Goal: Information Seeking & Learning: Learn about a topic

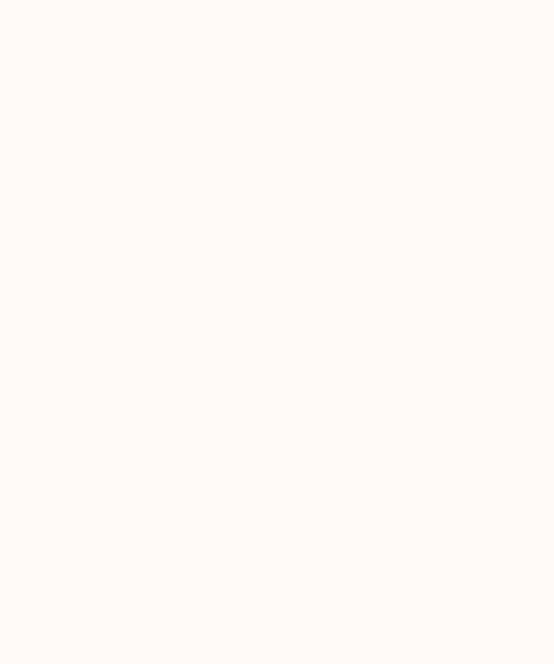
click at [138, 0] on html at bounding box center [277, 0] width 554 height 0
click at [173, 0] on html at bounding box center [277, 0] width 554 height 0
click at [143, 0] on html at bounding box center [277, 0] width 554 height 0
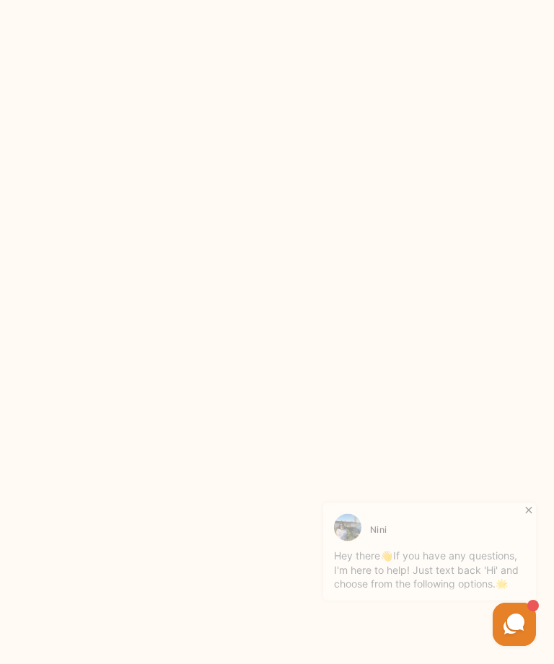
click at [192, 0] on html at bounding box center [277, 0] width 554 height 0
click at [133, 0] on html at bounding box center [277, 0] width 554 height 0
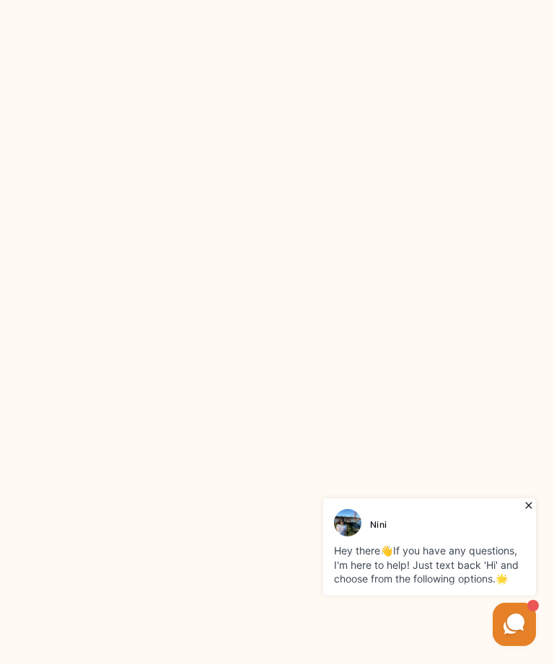
click at [151, 0] on html at bounding box center [277, 0] width 554 height 0
click at [132, 0] on html at bounding box center [277, 0] width 554 height 0
click at [133, 0] on html at bounding box center [277, 0] width 554 height 0
click at [136, 0] on html at bounding box center [277, 0] width 554 height 0
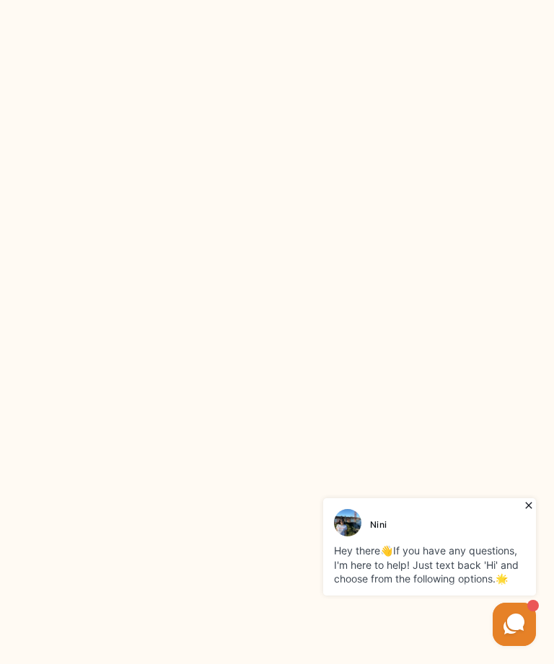
click at [124, 0] on html at bounding box center [277, 0] width 554 height 0
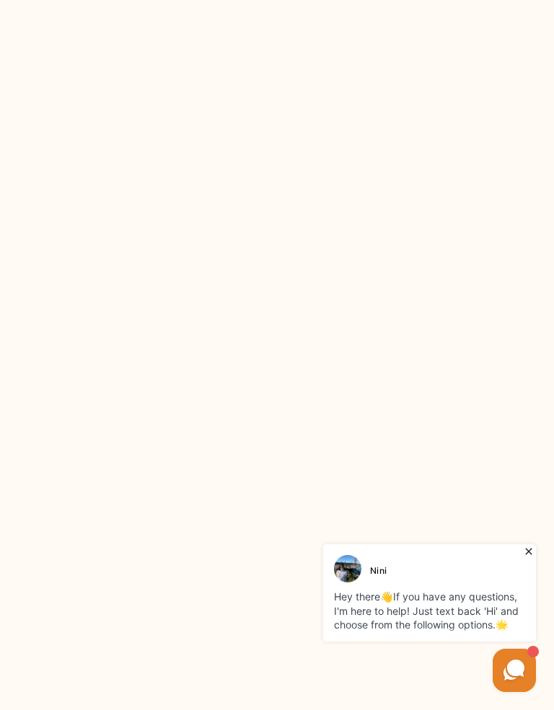
click at [143, 0] on html at bounding box center [277, 0] width 554 height 0
click at [174, 0] on html at bounding box center [277, 0] width 554 height 0
click at [182, 0] on html at bounding box center [277, 0] width 554 height 0
click at [190, 0] on html at bounding box center [277, 0] width 554 height 0
click at [148, 0] on html at bounding box center [277, 0] width 554 height 0
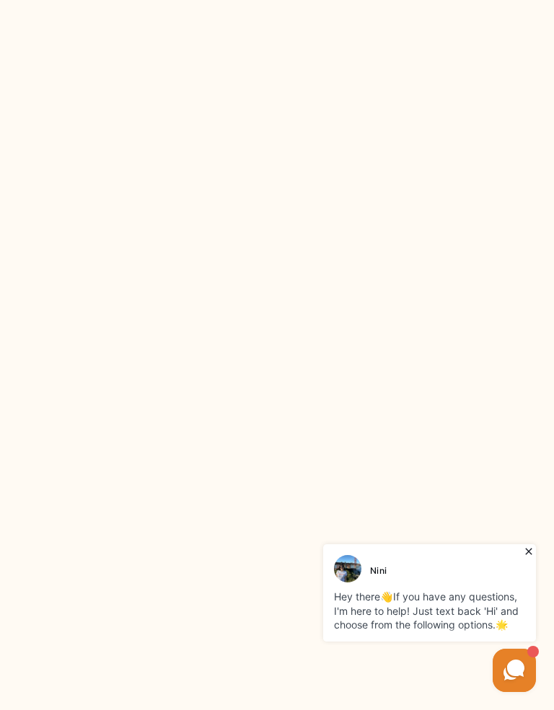
click at [157, 0] on html at bounding box center [277, 0] width 554 height 0
click at [144, 0] on html at bounding box center [277, 0] width 554 height 0
click at [173, 0] on html at bounding box center [277, 0] width 554 height 0
click at [190, 0] on html at bounding box center [277, 0] width 554 height 0
click at [146, 0] on html at bounding box center [277, 0] width 554 height 0
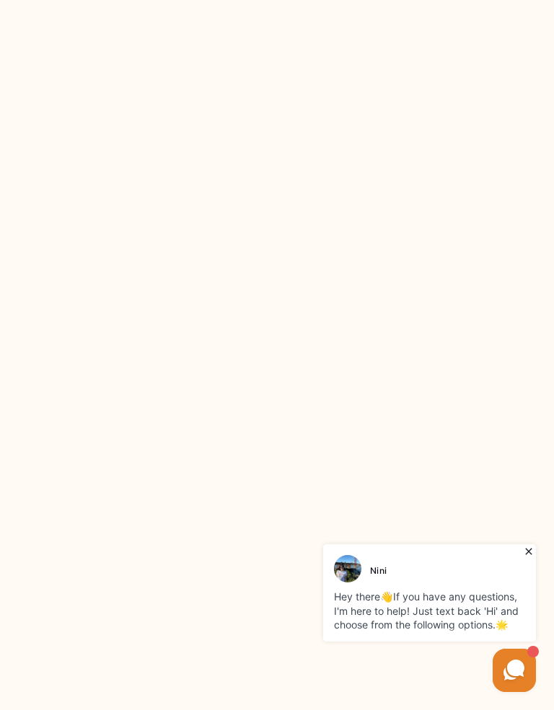
click at [172, 0] on html at bounding box center [277, 0] width 554 height 0
click at [136, 0] on html at bounding box center [277, 0] width 554 height 0
click at [171, 0] on html at bounding box center [277, 0] width 554 height 0
click at [147, 0] on html at bounding box center [277, 0] width 554 height 0
click at [253, 0] on html at bounding box center [277, 0] width 554 height 0
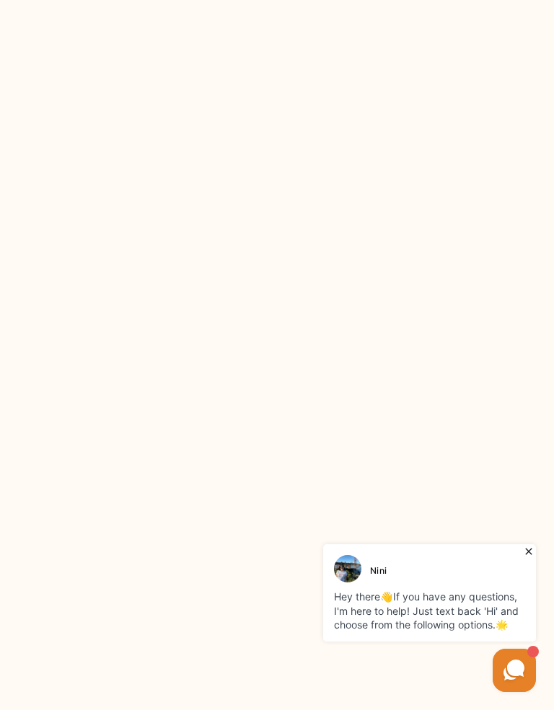
click at [252, 0] on html at bounding box center [277, 0] width 554 height 0
click at [136, 0] on html at bounding box center [277, 0] width 554 height 0
click at [137, 0] on html at bounding box center [277, 0] width 554 height 0
click at [176, 0] on html at bounding box center [277, 0] width 554 height 0
click at [136, 0] on html at bounding box center [277, 0] width 554 height 0
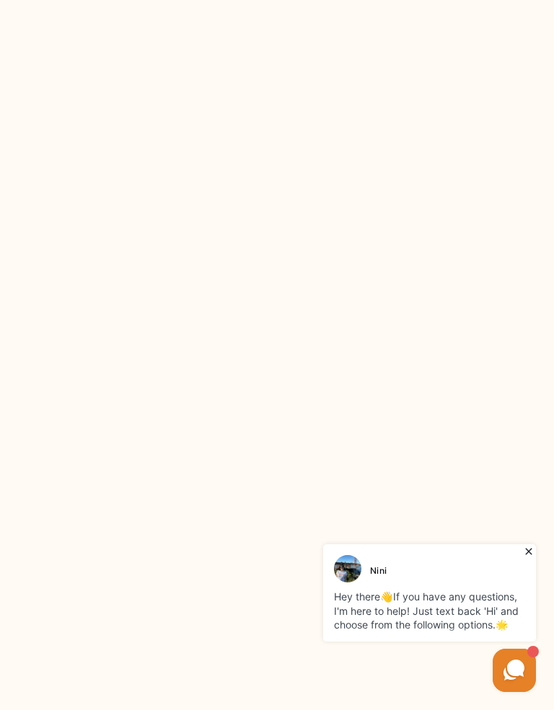
click at [188, 0] on html at bounding box center [277, 0] width 554 height 0
click at [174, 0] on html at bounding box center [277, 0] width 554 height 0
click at [185, 0] on html at bounding box center [277, 0] width 554 height 0
click at [143, 0] on html at bounding box center [277, 0] width 554 height 0
click at [168, 0] on html at bounding box center [277, 0] width 554 height 0
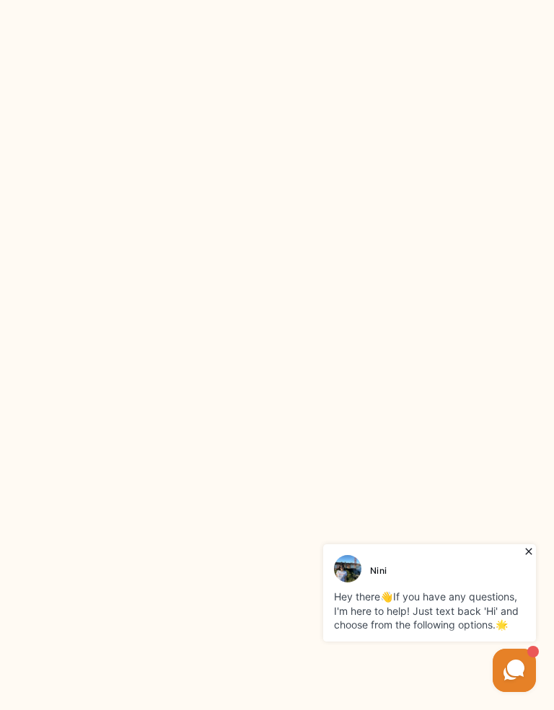
click at [147, 0] on html at bounding box center [277, 0] width 554 height 0
click at [174, 0] on html at bounding box center [277, 0] width 554 height 0
click at [166, 0] on html at bounding box center [277, 0] width 554 height 0
click at [136, 0] on html at bounding box center [277, 0] width 554 height 0
click at [134, 0] on html at bounding box center [277, 0] width 554 height 0
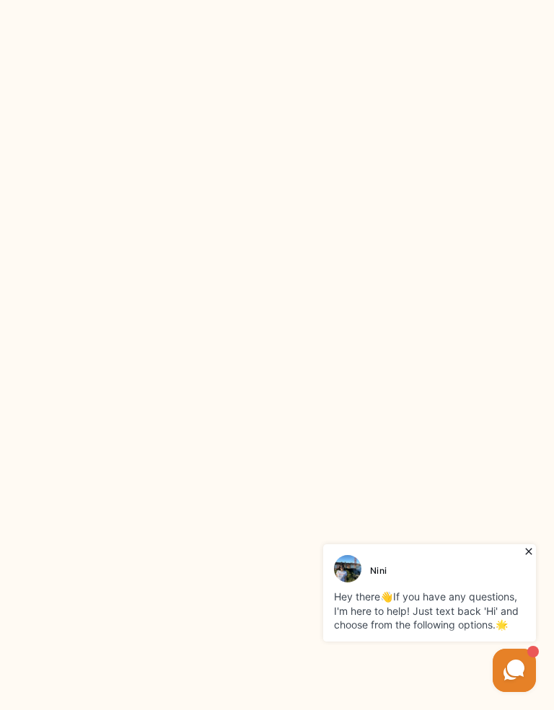
click at [128, 0] on html at bounding box center [277, 0] width 554 height 0
click at [166, 0] on html at bounding box center [277, 0] width 554 height 0
click at [140, 0] on html at bounding box center [277, 0] width 554 height 0
click at [139, 0] on html at bounding box center [277, 0] width 554 height 0
click at [177, 0] on html at bounding box center [277, 0] width 554 height 0
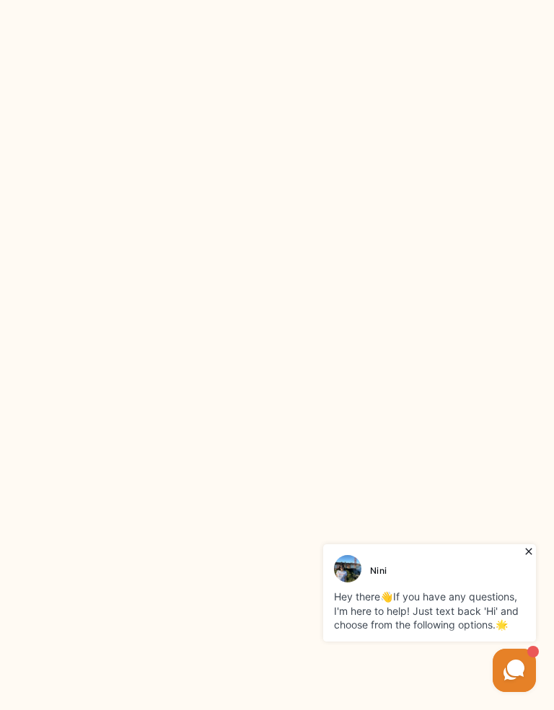
click at [129, 0] on html at bounding box center [277, 0] width 554 height 0
click at [142, 0] on html at bounding box center [277, 0] width 554 height 0
click at [162, 0] on html at bounding box center [277, 0] width 554 height 0
click at [136, 0] on html at bounding box center [277, 0] width 554 height 0
click at [167, 0] on html at bounding box center [277, 0] width 554 height 0
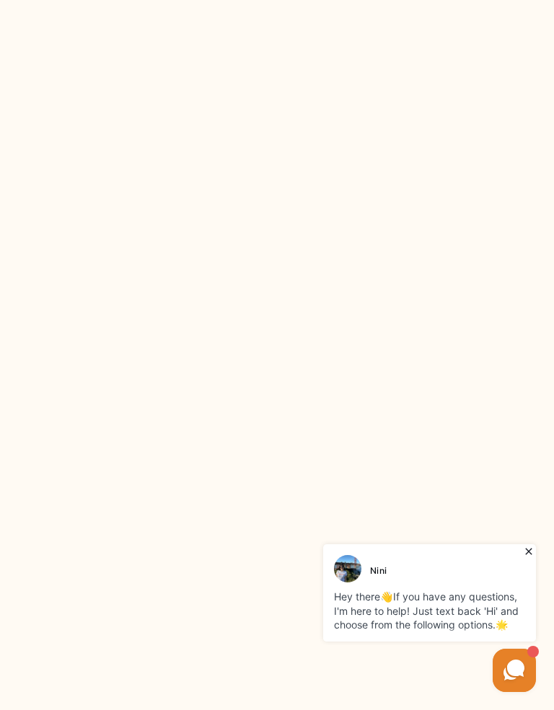
click at [177, 0] on html at bounding box center [277, 0] width 554 height 0
click at [123, 0] on html at bounding box center [277, 0] width 554 height 0
click at [149, 0] on html at bounding box center [277, 0] width 554 height 0
click at [145, 0] on html at bounding box center [277, 0] width 554 height 0
click at [198, 0] on html at bounding box center [277, 0] width 554 height 0
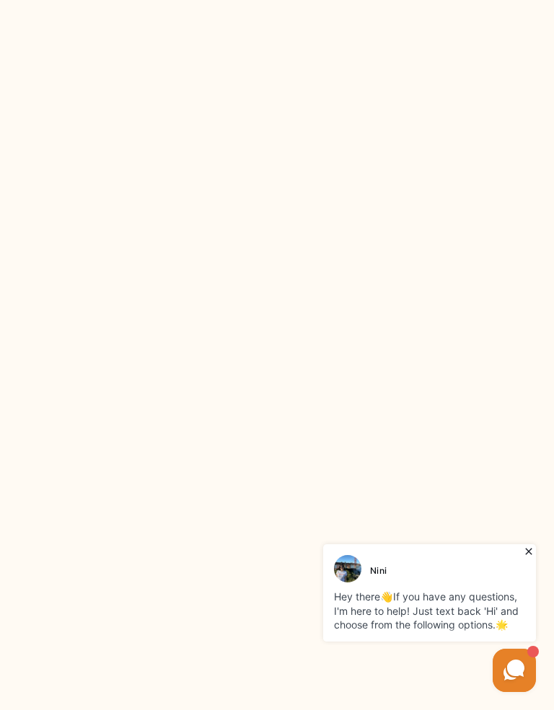
click at [255, 0] on html at bounding box center [277, 0] width 554 height 0
click at [145, 0] on html at bounding box center [277, 0] width 554 height 0
click at [252, 0] on html at bounding box center [277, 0] width 554 height 0
click at [146, 0] on html at bounding box center [277, 0] width 554 height 0
click at [137, 0] on html at bounding box center [277, 0] width 554 height 0
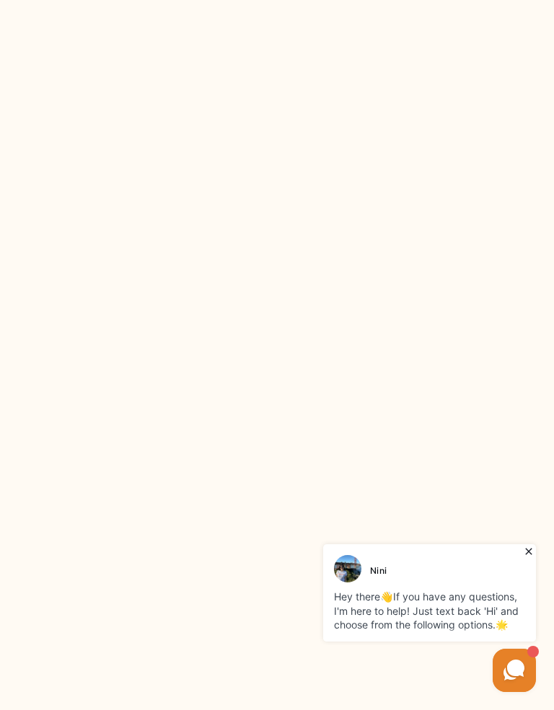
click at [189, 0] on html at bounding box center [277, 0] width 554 height 0
click at [179, 0] on html at bounding box center [277, 0] width 554 height 0
click at [192, 0] on html at bounding box center [277, 0] width 554 height 0
click at [121, 0] on html at bounding box center [277, 0] width 554 height 0
click at [136, 0] on html at bounding box center [277, 0] width 554 height 0
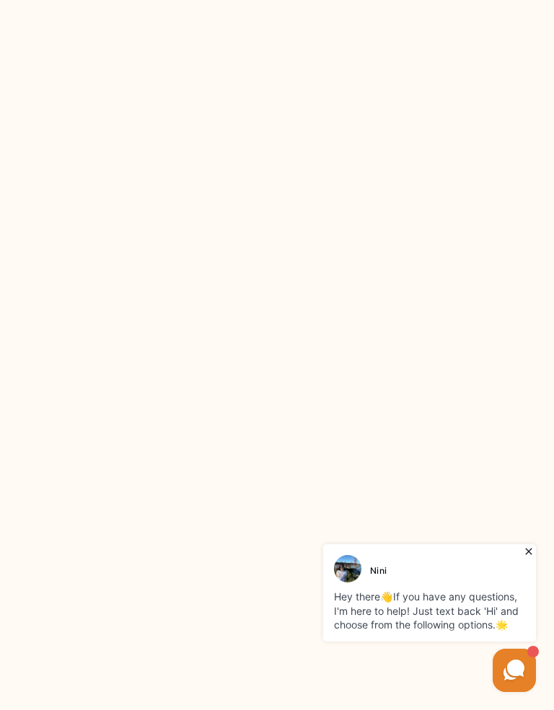
click at [161, 0] on html at bounding box center [277, 0] width 554 height 0
click at [120, 0] on html at bounding box center [277, 0] width 554 height 0
click at [164, 0] on html at bounding box center [277, 0] width 554 height 0
click at [197, 0] on html at bounding box center [277, 0] width 554 height 0
click at [502, 0] on html at bounding box center [277, 0] width 554 height 0
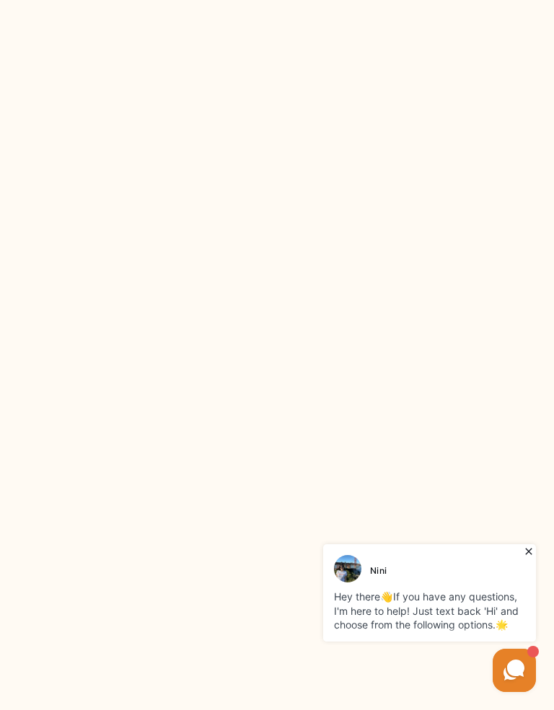
click at [198, 0] on html at bounding box center [277, 0] width 554 height 0
click at [169, 0] on html at bounding box center [277, 0] width 554 height 0
click at [160, 0] on html at bounding box center [277, 0] width 554 height 0
click at [177, 0] on html at bounding box center [277, 0] width 554 height 0
click at [189, 0] on html at bounding box center [277, 0] width 554 height 0
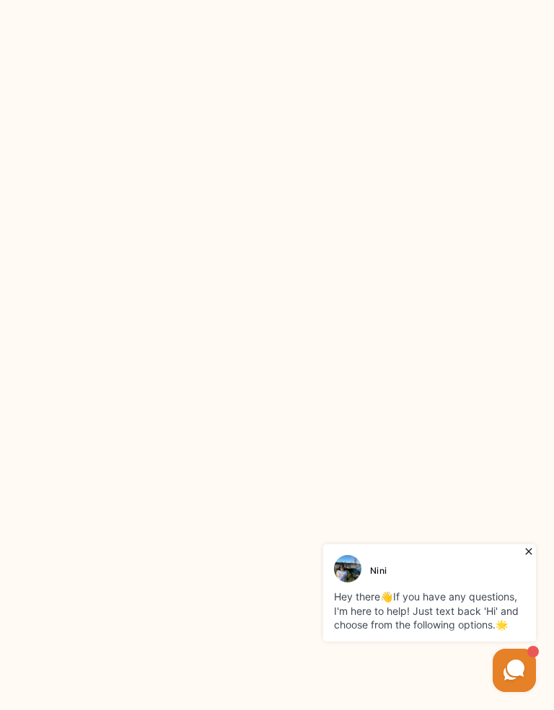
click at [146, 0] on html at bounding box center [277, 0] width 554 height 0
click at [128, 0] on html at bounding box center [277, 0] width 554 height 0
click at [180, 0] on html at bounding box center [277, 0] width 554 height 0
click at [176, 0] on html at bounding box center [277, 0] width 554 height 0
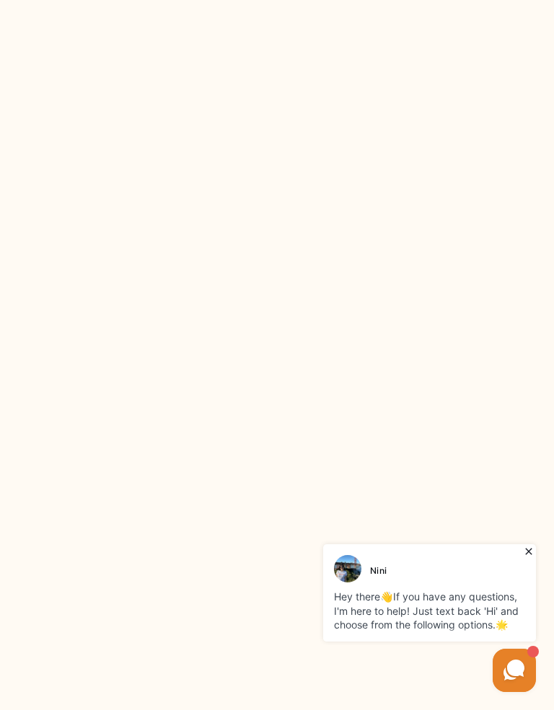
click at [144, 0] on html at bounding box center [277, 0] width 554 height 0
click at [190, 0] on html at bounding box center [277, 0] width 554 height 0
click at [146, 0] on html at bounding box center [277, 0] width 554 height 0
click at [180, 0] on html at bounding box center [277, 0] width 554 height 0
click at [130, 0] on html at bounding box center [277, 0] width 554 height 0
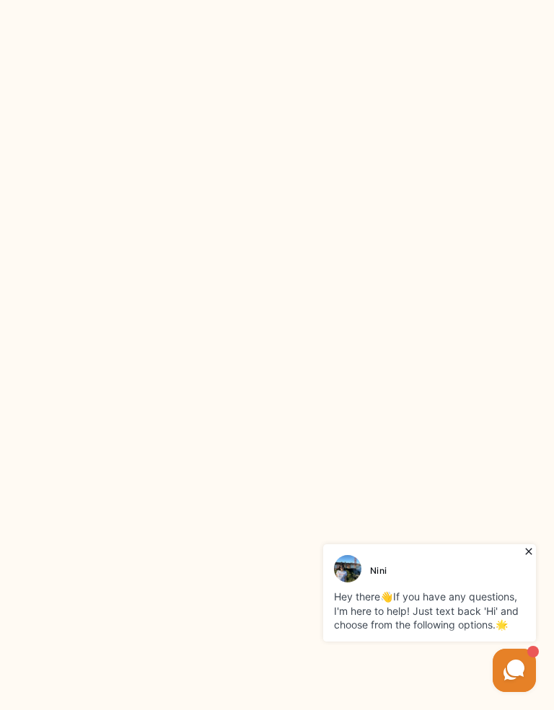
click at [190, 0] on html at bounding box center [277, 0] width 554 height 0
click at [176, 0] on html at bounding box center [277, 0] width 554 height 0
click at [145, 0] on html at bounding box center [277, 0] width 554 height 0
click at [143, 0] on html at bounding box center [277, 0] width 554 height 0
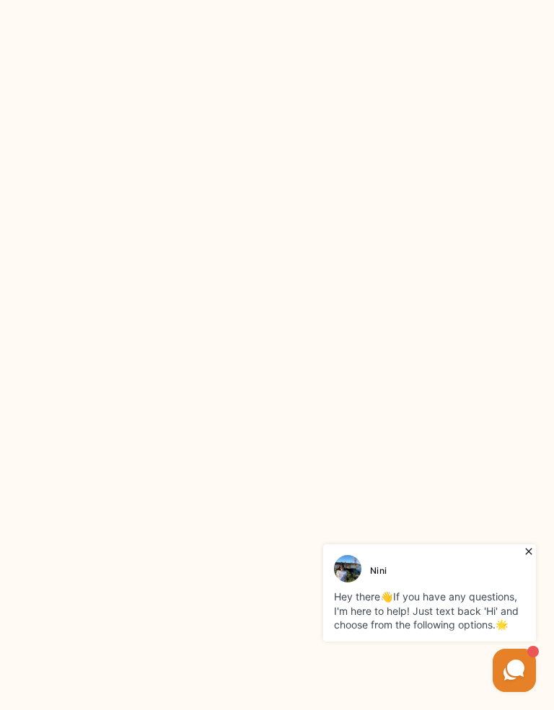
click at [194, 0] on html at bounding box center [277, 0] width 554 height 0
click at [161, 0] on html at bounding box center [277, 0] width 554 height 0
click at [151, 0] on html at bounding box center [277, 0] width 554 height 0
click at [166, 0] on html at bounding box center [277, 0] width 554 height 0
click at [136, 0] on html at bounding box center [277, 0] width 554 height 0
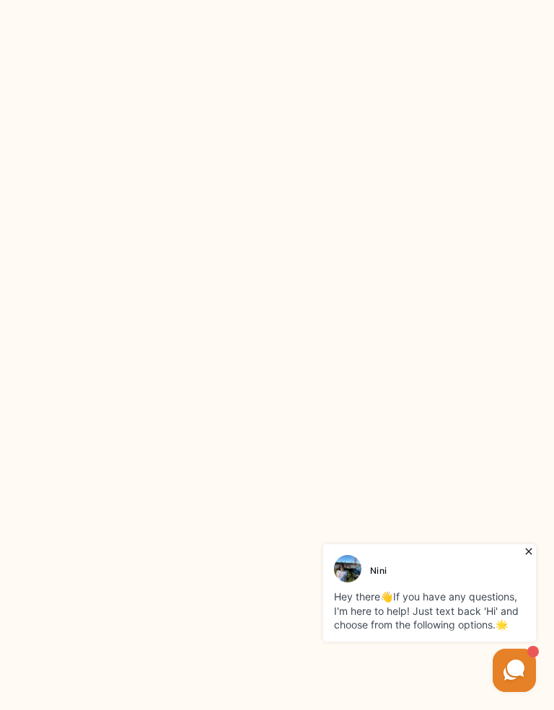
click at [169, 0] on html at bounding box center [277, 0] width 554 height 0
click at [195, 0] on html at bounding box center [277, 0] width 554 height 0
click at [136, 0] on html at bounding box center [277, 0] width 554 height 0
click at [180, 0] on html at bounding box center [277, 0] width 554 height 0
click at [121, 0] on html at bounding box center [277, 0] width 554 height 0
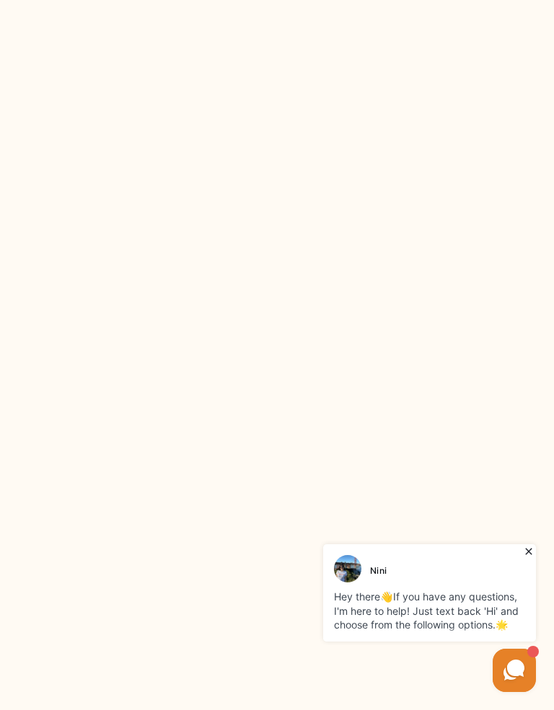
click at [136, 0] on html at bounding box center [277, 0] width 554 height 0
click at [147, 0] on html at bounding box center [277, 0] width 554 height 0
click at [150, 0] on html at bounding box center [277, 0] width 554 height 0
click at [147, 0] on html at bounding box center [277, 0] width 554 height 0
click at [185, 0] on html at bounding box center [277, 0] width 554 height 0
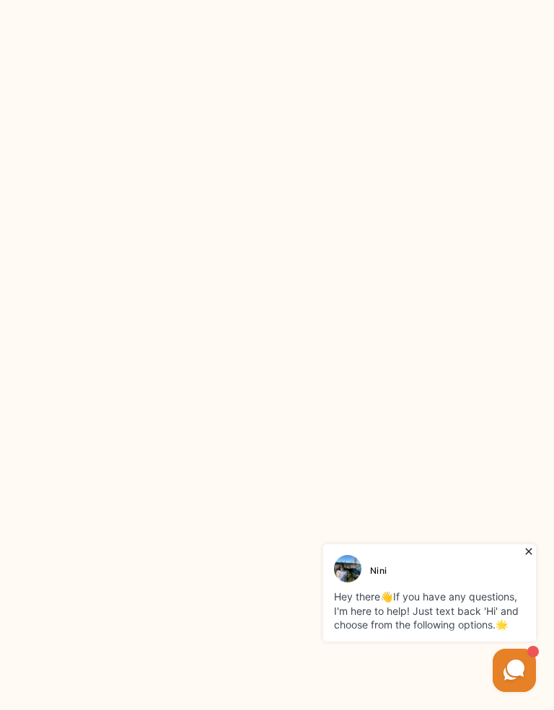
click at [185, 0] on html at bounding box center [277, 0] width 554 height 0
click at [146, 0] on html at bounding box center [277, 0] width 554 height 0
click at [178, 0] on html at bounding box center [277, 0] width 554 height 0
click at [151, 0] on html at bounding box center [277, 0] width 554 height 0
click at [169, 0] on html at bounding box center [277, 0] width 554 height 0
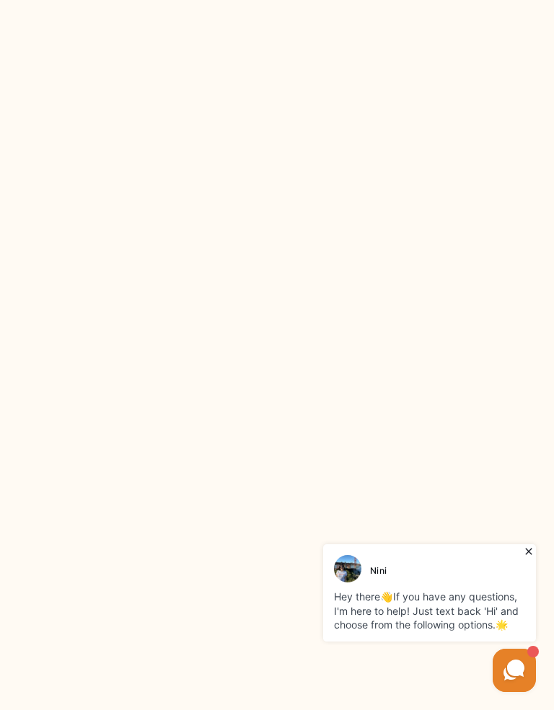
click at [183, 0] on html at bounding box center [277, 0] width 554 height 0
click at [169, 0] on html at bounding box center [277, 0] width 554 height 0
click at [130, 0] on html at bounding box center [277, 0] width 554 height 0
click at [167, 0] on html at bounding box center [277, 0] width 554 height 0
click at [136, 0] on html at bounding box center [277, 0] width 554 height 0
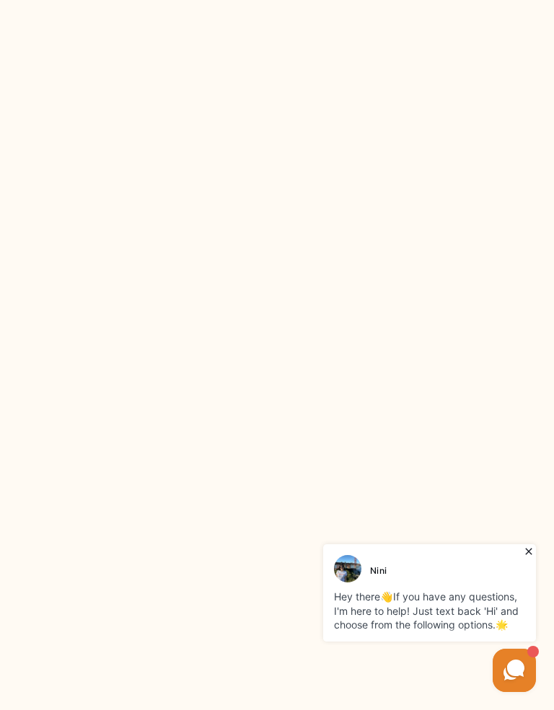
click at [171, 0] on html at bounding box center [277, 0] width 554 height 0
click at [166, 0] on html at bounding box center [277, 0] width 554 height 0
click at [173, 0] on html at bounding box center [277, 0] width 554 height 0
click at [138, 0] on html at bounding box center [277, 0] width 554 height 0
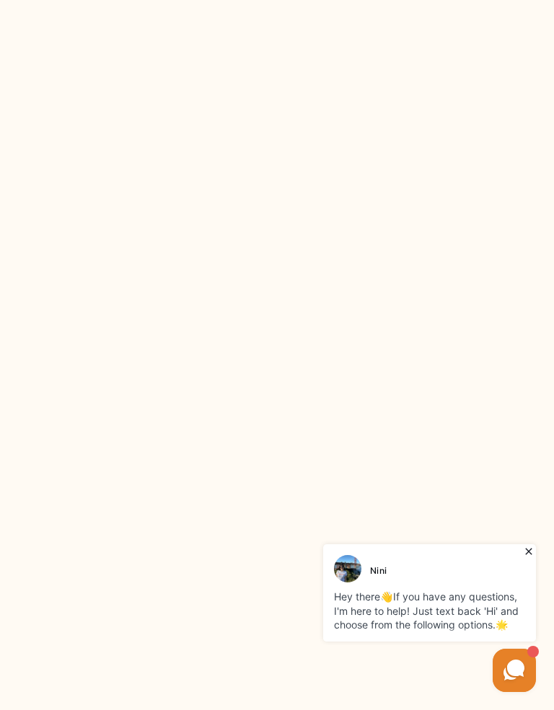
click at [137, 0] on html at bounding box center [277, 0] width 554 height 0
click at [130, 0] on html at bounding box center [277, 0] width 554 height 0
click at [166, 0] on html at bounding box center [277, 0] width 554 height 0
click at [192, 0] on html at bounding box center [277, 0] width 554 height 0
click at [187, 0] on html at bounding box center [277, 0] width 554 height 0
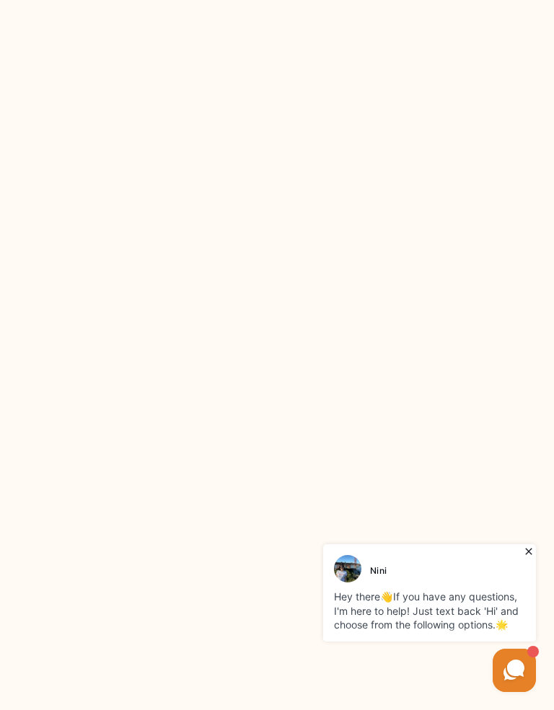
click at [200, 0] on html at bounding box center [277, 0] width 554 height 0
click at [163, 0] on html at bounding box center [277, 0] width 554 height 0
click at [141, 0] on html at bounding box center [277, 0] width 554 height 0
click at [194, 0] on html at bounding box center [277, 0] width 554 height 0
click at [158, 0] on html at bounding box center [277, 0] width 554 height 0
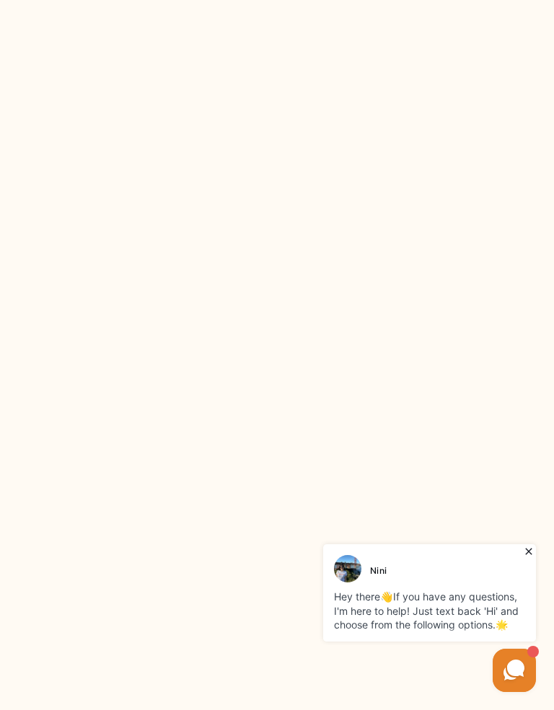
click at [136, 0] on html at bounding box center [277, 0] width 554 height 0
click at [167, 0] on html at bounding box center [277, 0] width 554 height 0
click at [178, 0] on html at bounding box center [277, 0] width 554 height 0
click at [139, 0] on html at bounding box center [277, 0] width 554 height 0
click at [128, 0] on html at bounding box center [277, 0] width 554 height 0
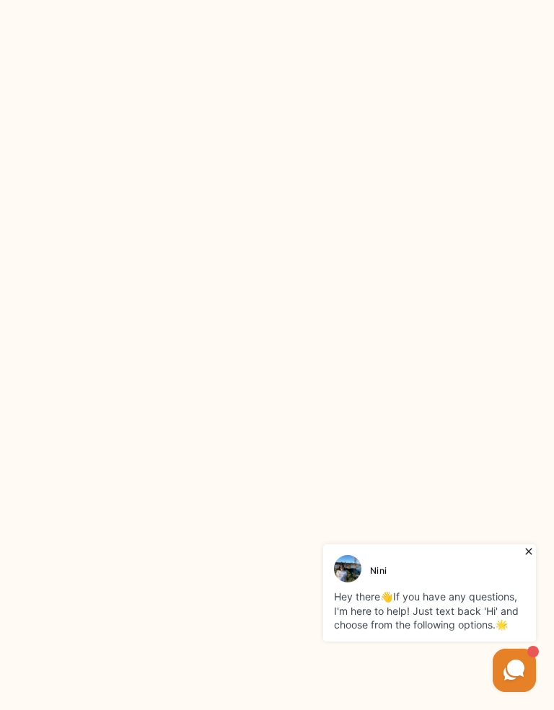
click at [168, 0] on html at bounding box center [277, 0] width 554 height 0
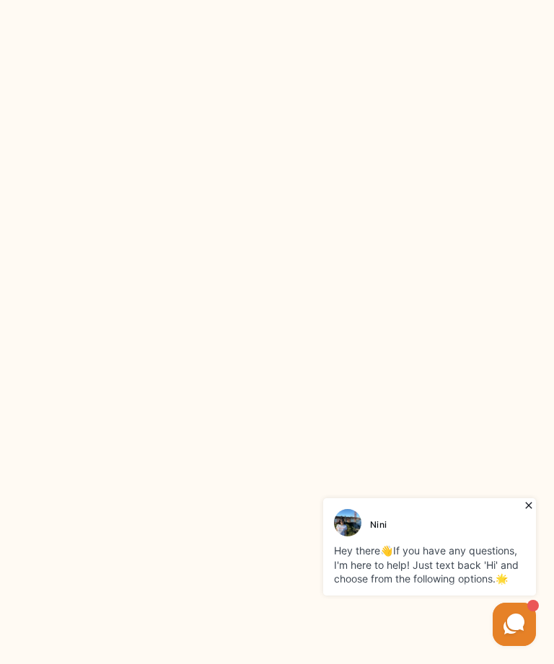
click at [186, 0] on html at bounding box center [277, 0] width 554 height 0
click at [133, 0] on html at bounding box center [277, 0] width 554 height 0
click at [128, 0] on html at bounding box center [277, 0] width 554 height 0
click at [137, 0] on html at bounding box center [277, 0] width 554 height 0
click at [252, 0] on html at bounding box center [277, 0] width 554 height 0
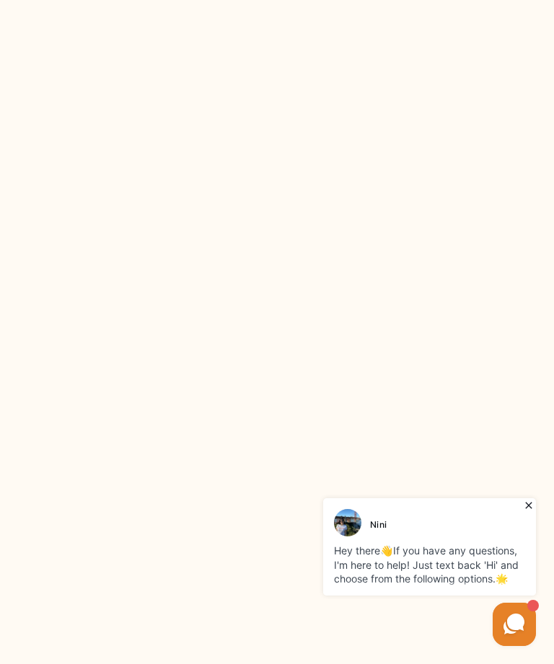
click at [184, 0] on html at bounding box center [277, 0] width 554 height 0
click at [140, 0] on html at bounding box center [277, 0] width 554 height 0
click at [167, 0] on html at bounding box center [277, 0] width 554 height 0
click at [148, 0] on html at bounding box center [277, 0] width 554 height 0
click at [154, 0] on html at bounding box center [277, 0] width 554 height 0
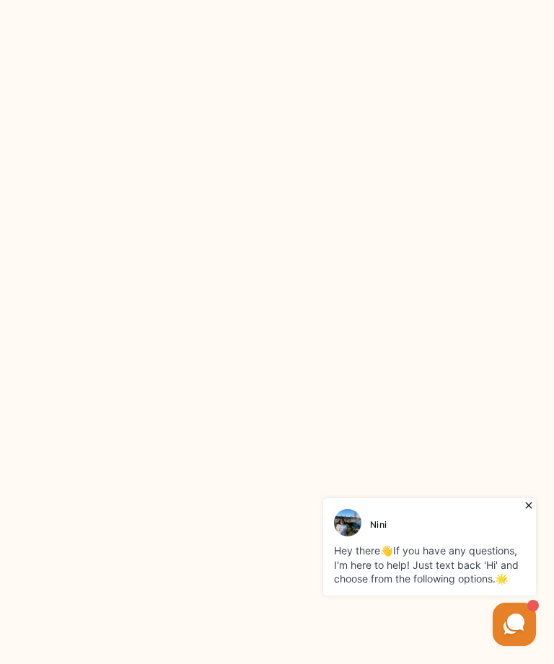
click at [172, 0] on html at bounding box center [277, 0] width 554 height 0
click at [174, 0] on html at bounding box center [277, 0] width 554 height 0
click at [161, 0] on html at bounding box center [277, 0] width 554 height 0
click at [129, 0] on html at bounding box center [277, 0] width 554 height 0
click at [127, 0] on html at bounding box center [277, 0] width 554 height 0
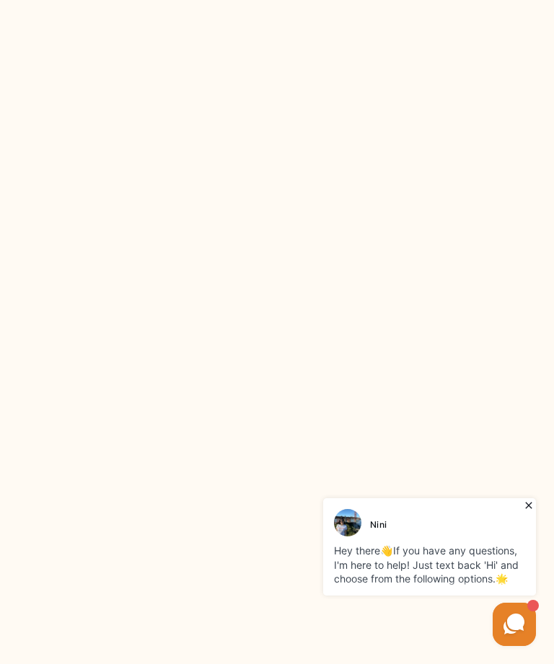
click at [148, 0] on html at bounding box center [277, 0] width 554 height 0
click at [252, 0] on html at bounding box center [277, 0] width 554 height 0
click at [169, 0] on html at bounding box center [277, 0] width 554 height 0
click at [166, 0] on html at bounding box center [277, 0] width 554 height 0
click at [146, 0] on html at bounding box center [277, 0] width 554 height 0
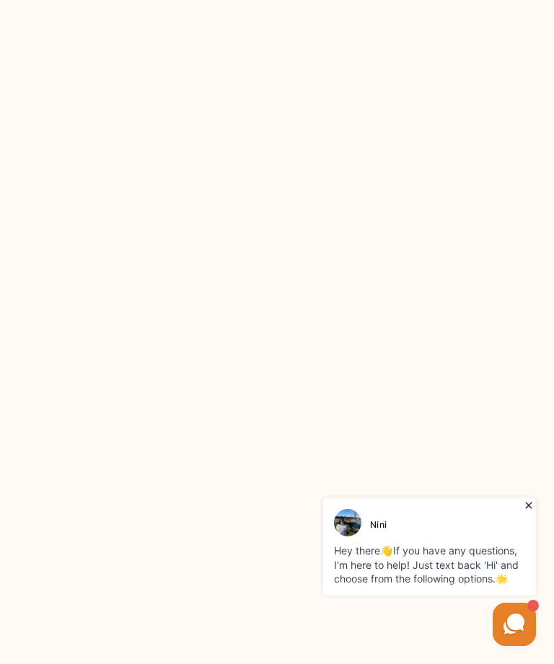
click at [121, 0] on html at bounding box center [277, 0] width 554 height 0
click at [159, 0] on html at bounding box center [277, 0] width 554 height 0
click at [155, 0] on html at bounding box center [277, 0] width 554 height 0
click at [146, 0] on html at bounding box center [277, 0] width 554 height 0
click at [194, 0] on html at bounding box center [277, 0] width 554 height 0
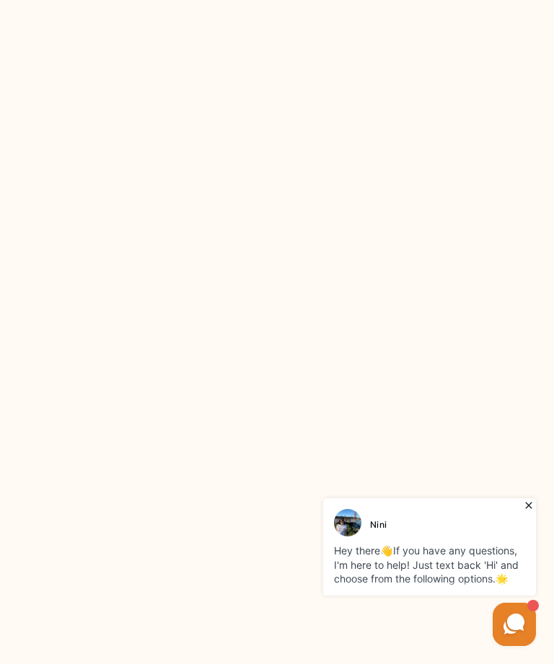
click at [174, 0] on html at bounding box center [277, 0] width 554 height 0
click at [164, 0] on html at bounding box center [277, 0] width 554 height 0
click at [155, 0] on html at bounding box center [277, 0] width 554 height 0
click at [130, 0] on html at bounding box center [277, 0] width 554 height 0
click at [171, 0] on html at bounding box center [277, 0] width 554 height 0
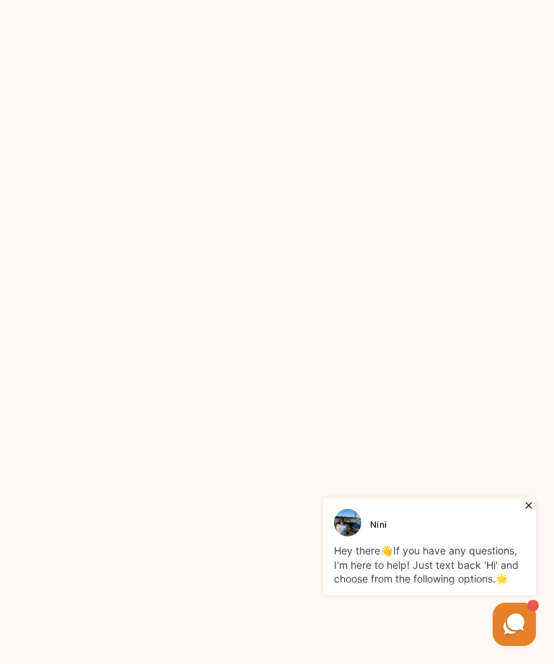
click at [171, 0] on html at bounding box center [277, 0] width 554 height 0
click at [149, 0] on html at bounding box center [277, 0] width 554 height 0
click at [146, 0] on html at bounding box center [277, 0] width 554 height 0
click at [136, 0] on html at bounding box center [277, 0] width 554 height 0
click at [167, 0] on html at bounding box center [277, 0] width 554 height 0
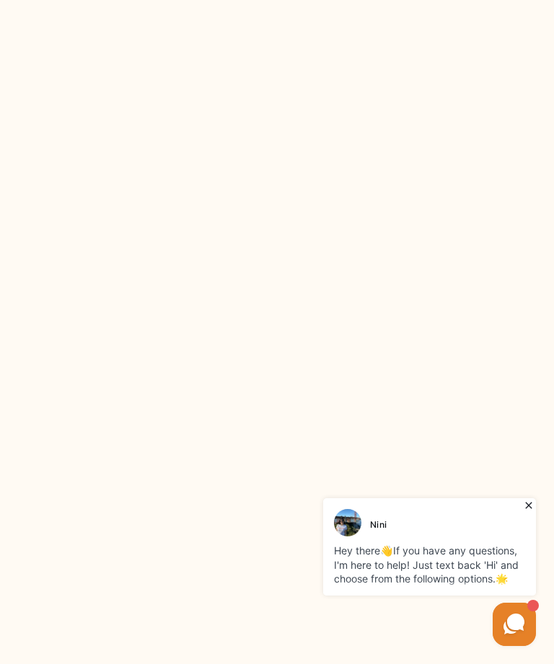
click at [133, 0] on html at bounding box center [277, 0] width 554 height 0
click at [171, 0] on html at bounding box center [277, 0] width 554 height 0
